Goal: Task Accomplishment & Management: Manage account settings

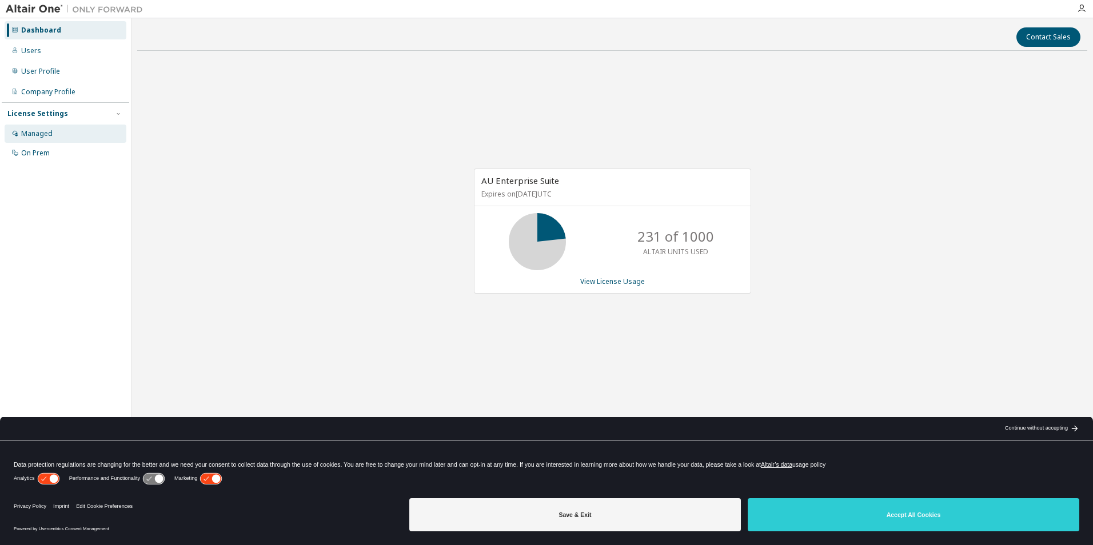
click at [37, 136] on div "Managed" at bounding box center [36, 133] width 31 height 9
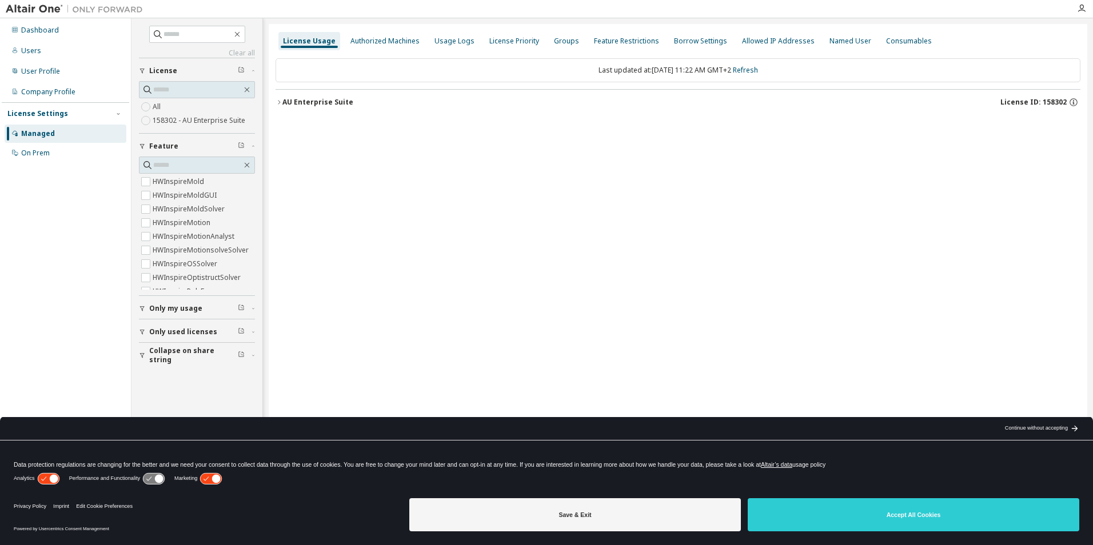
scroll to position [2230, 0]
click at [220, 121] on label "158302 - AU Enterprise Suite" at bounding box center [200, 121] width 95 height 14
click at [278, 101] on icon "button" at bounding box center [279, 102] width 7 height 7
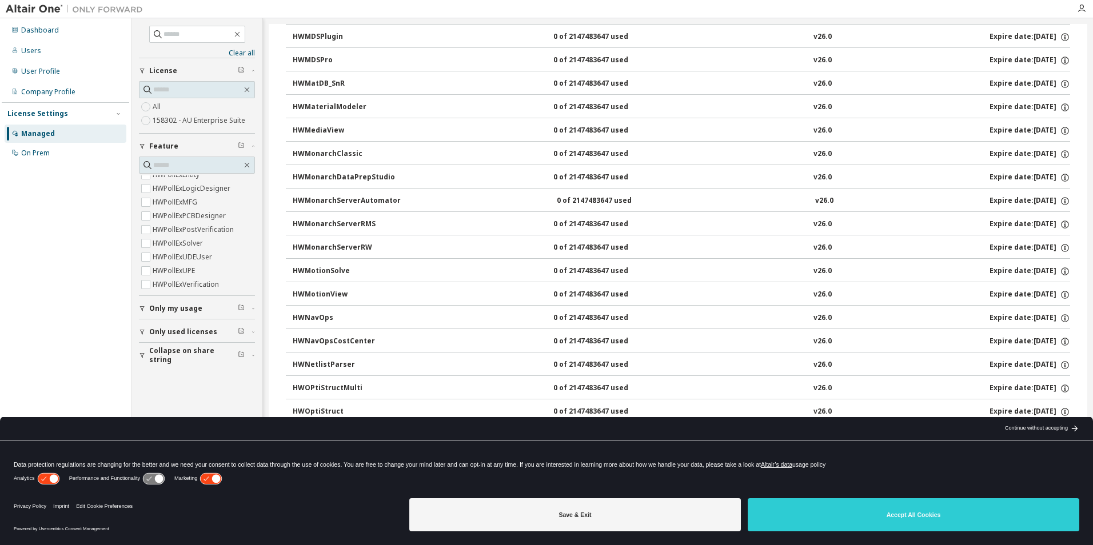
scroll to position [4345, 0]
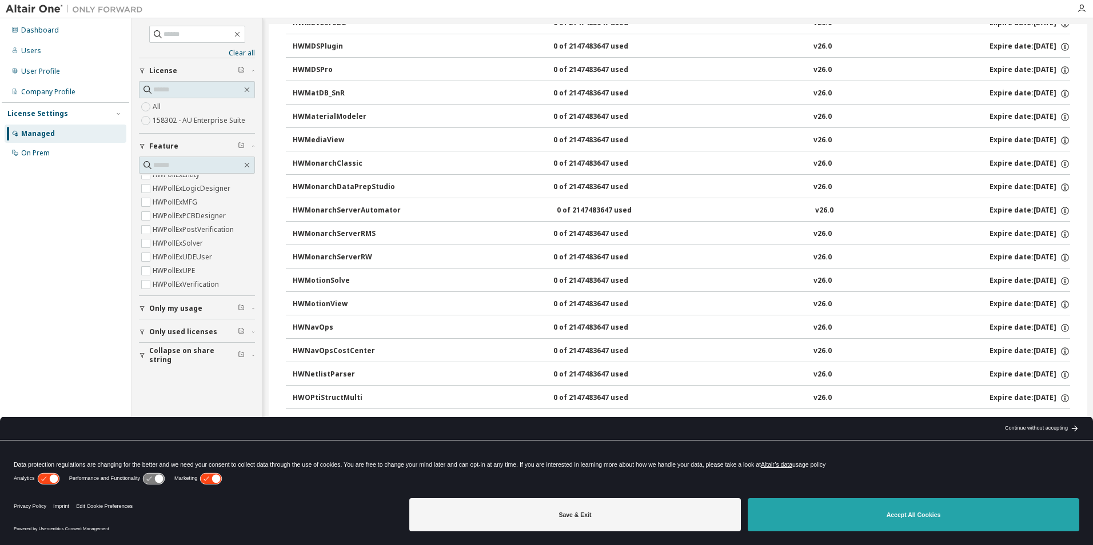
click at [817, 513] on button "Accept All Cookies" at bounding box center [914, 515] width 332 height 33
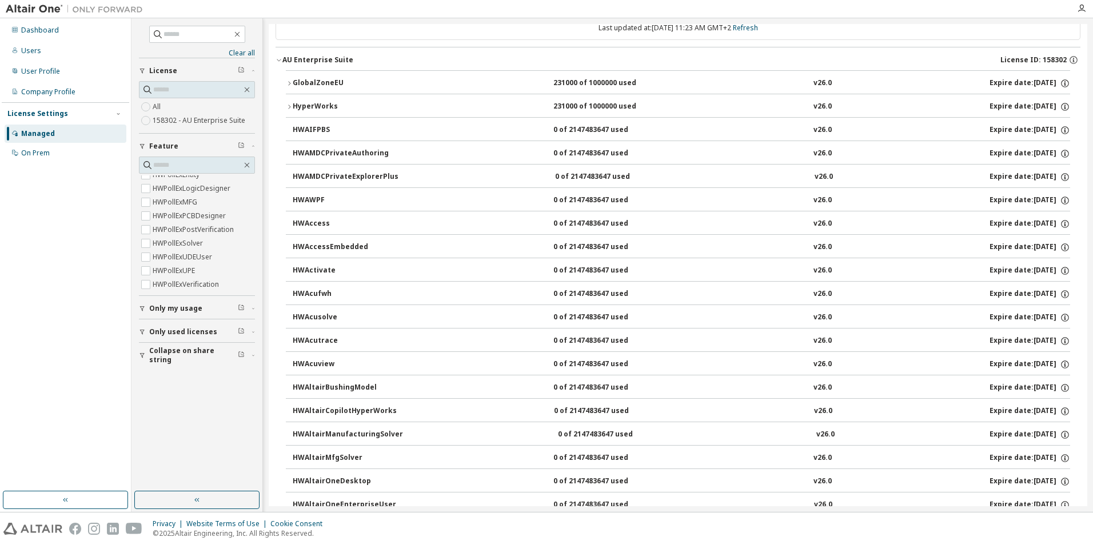
scroll to position [0, 0]
